Goal: Navigation & Orientation: Find specific page/section

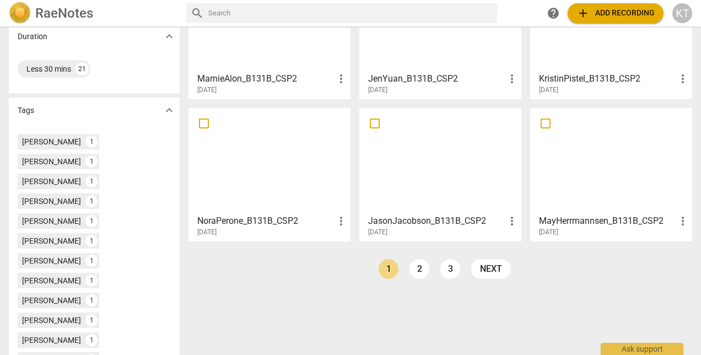
scroll to position [256, 0]
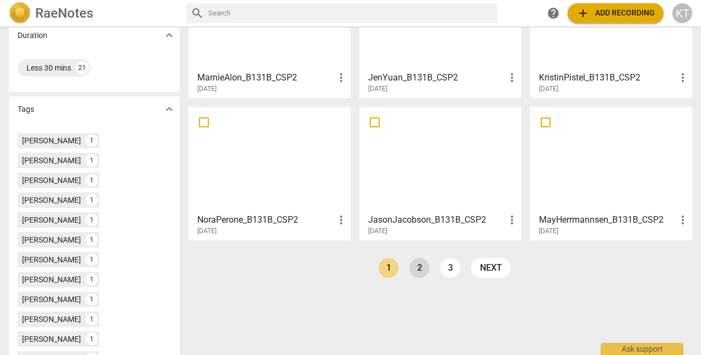
click at [420, 270] on link "2" at bounding box center [419, 268] width 20 height 20
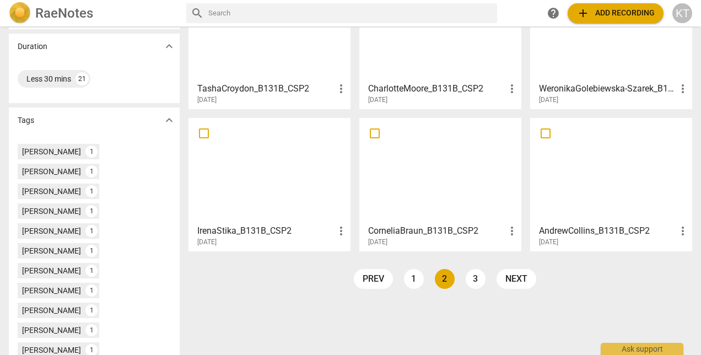
scroll to position [246, 0]
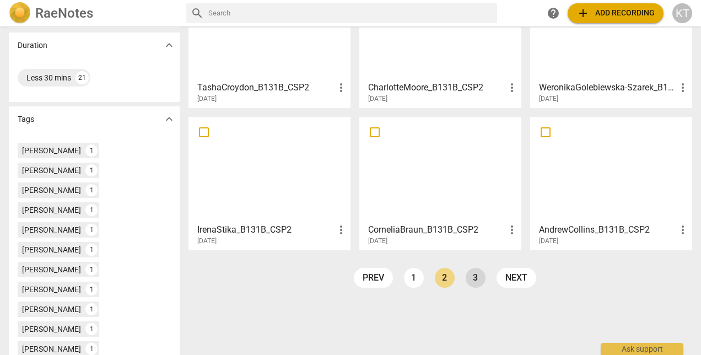
click at [474, 277] on link "3" at bounding box center [476, 278] width 20 height 20
